Goal: Book appointment/travel/reservation

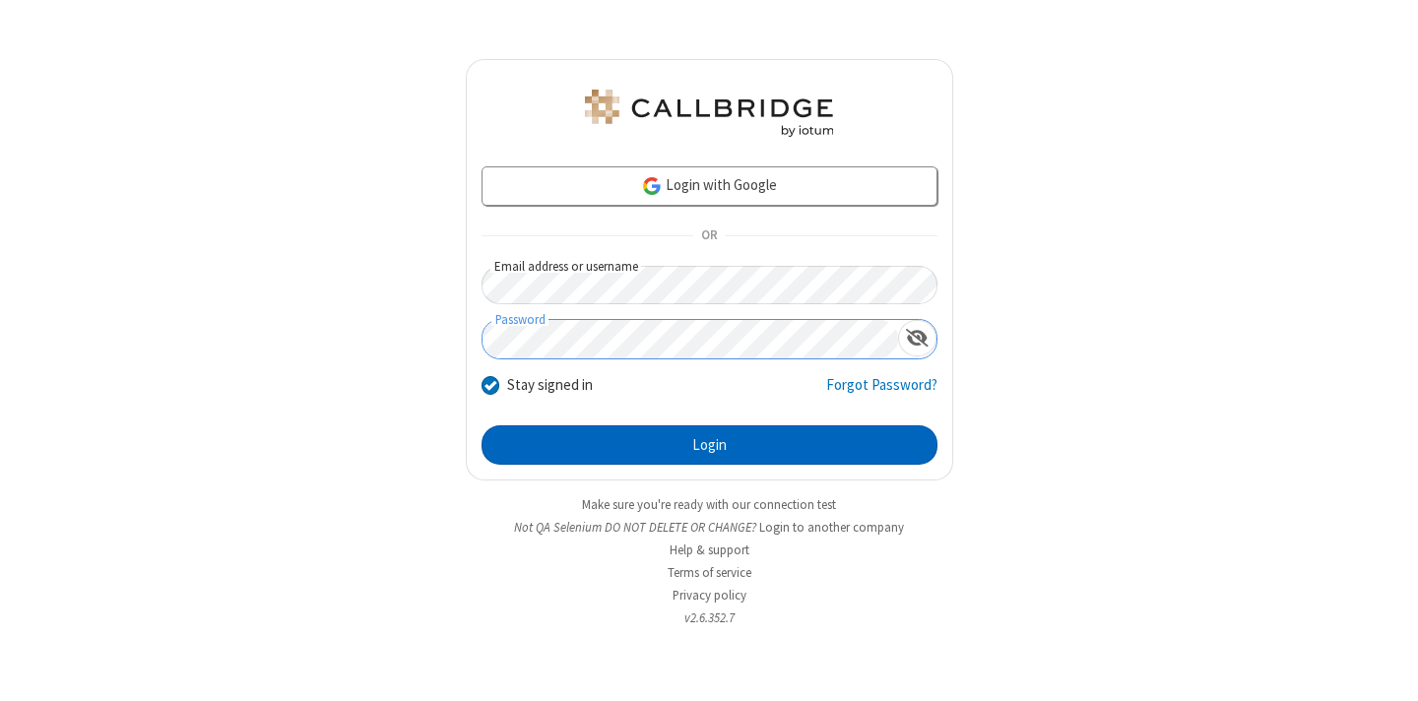
click at [709, 445] on button "Login" at bounding box center [710, 445] width 456 height 39
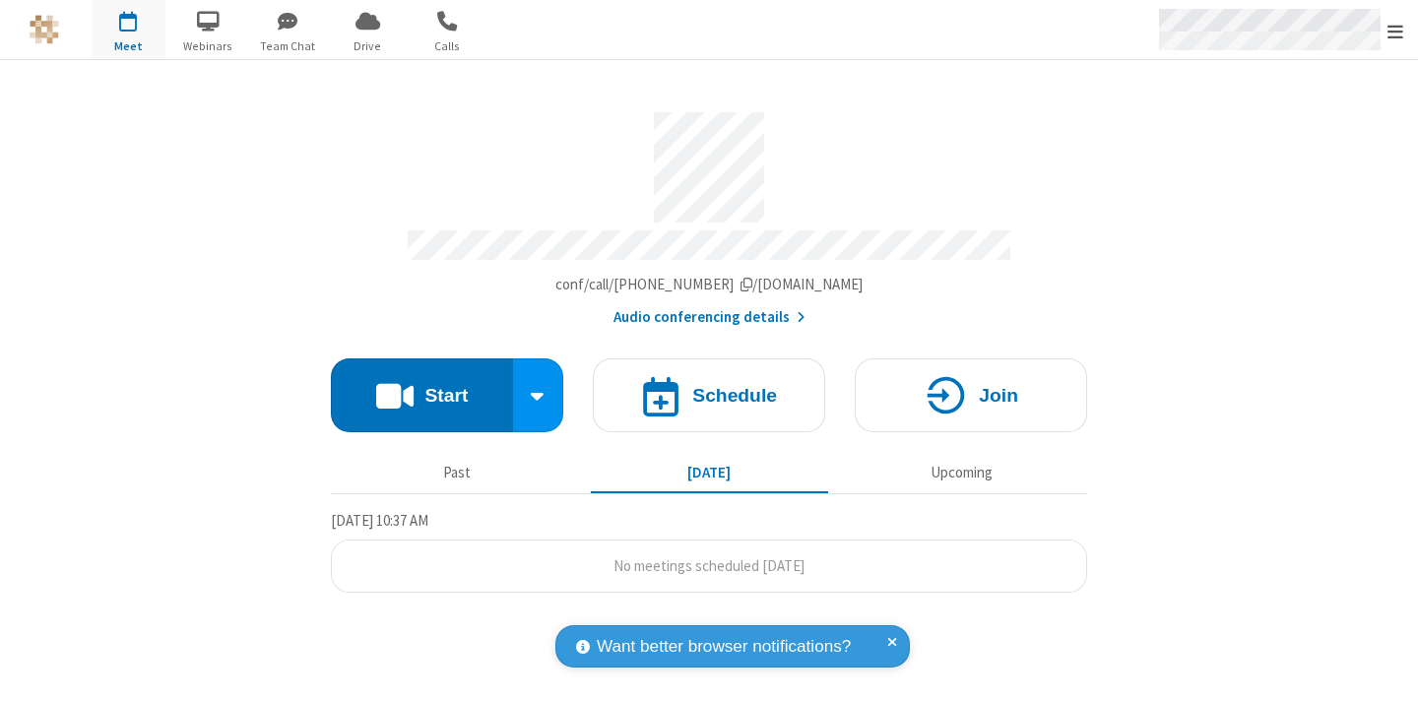
click at [1396, 31] on span "Open menu" at bounding box center [1396, 32] width 16 height 20
click at [128, 30] on span "button" at bounding box center [129, 20] width 74 height 33
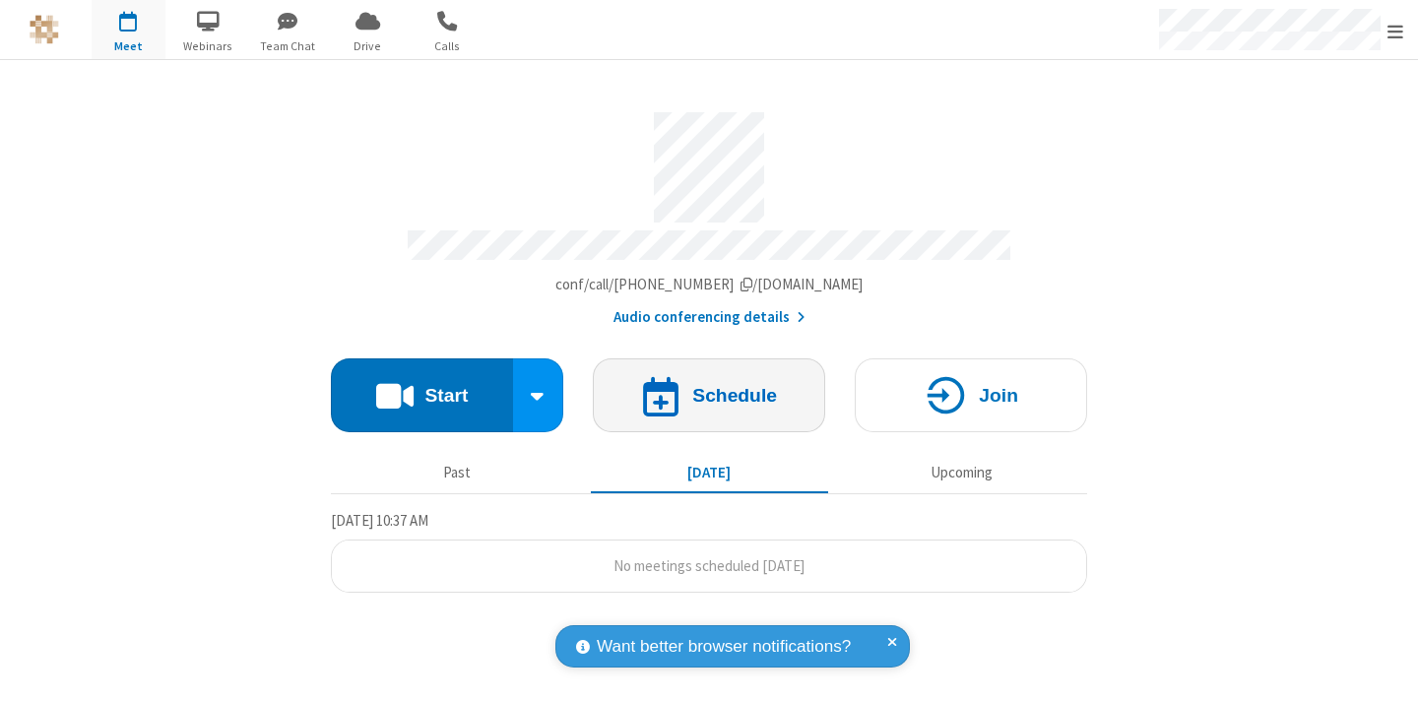
click at [709, 386] on h4 "Schedule" at bounding box center [734, 395] width 85 height 19
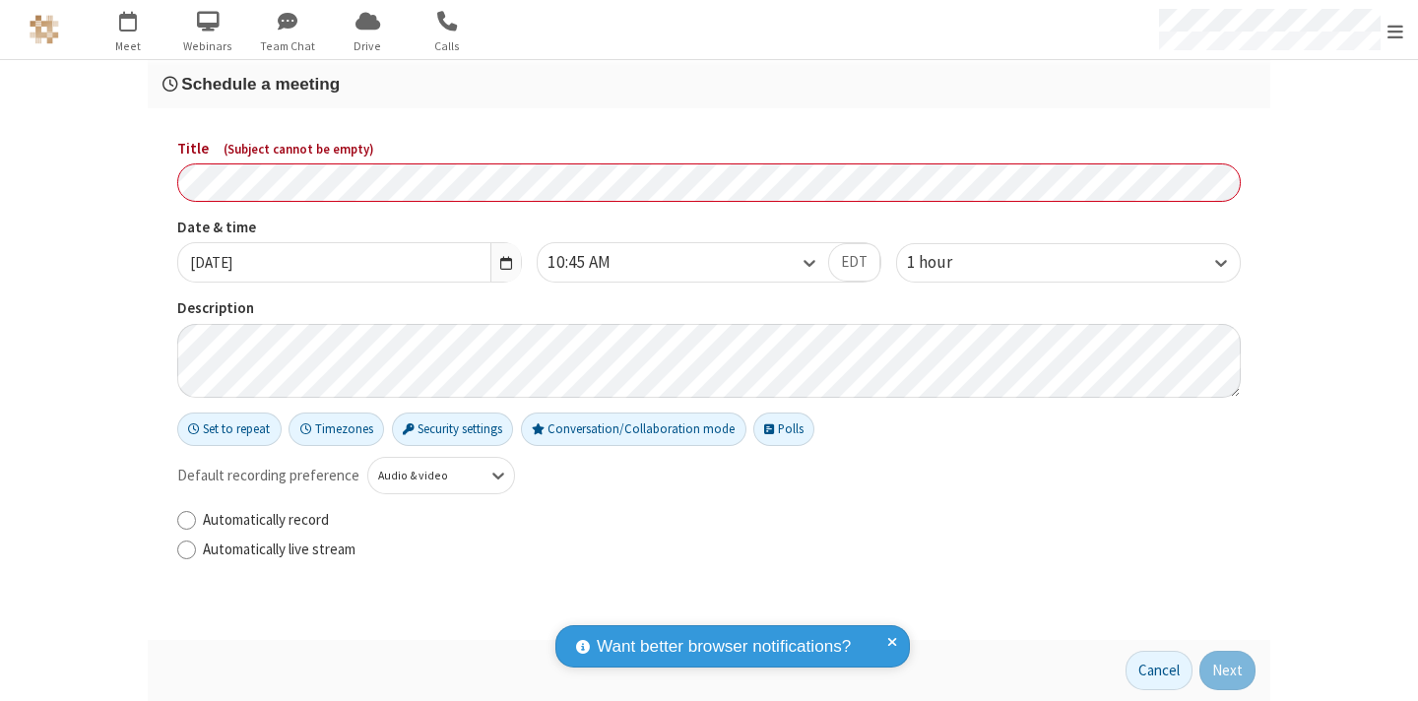
click at [709, 84] on h3 "Schedule a meeting" at bounding box center [709, 84] width 1093 height 19
